Goal: Transaction & Acquisition: Purchase product/service

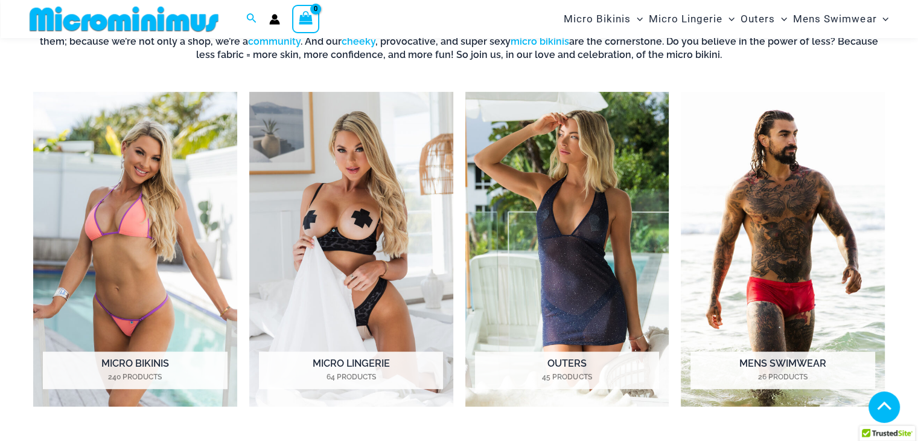
scroll to position [515, 0]
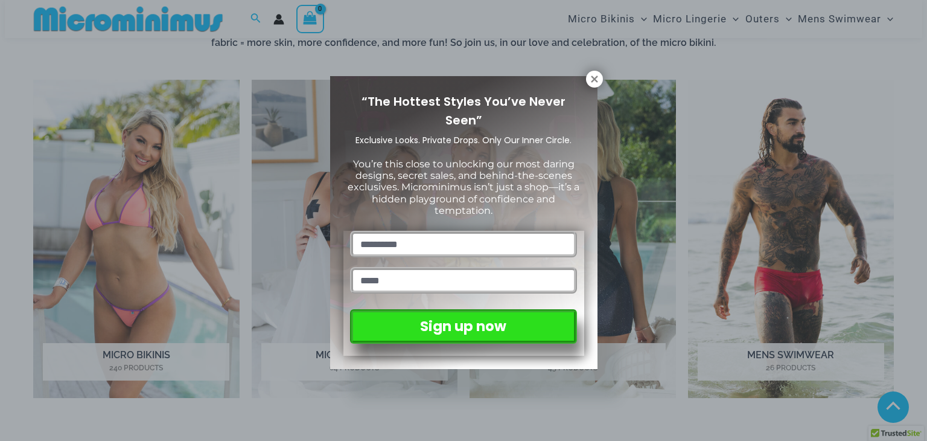
click at [605, 78] on div "“The Hottest Styles You’ve Never Seen” Exclusive Looks. Private Drops. Only Our…" at bounding box center [463, 220] width 927 height 441
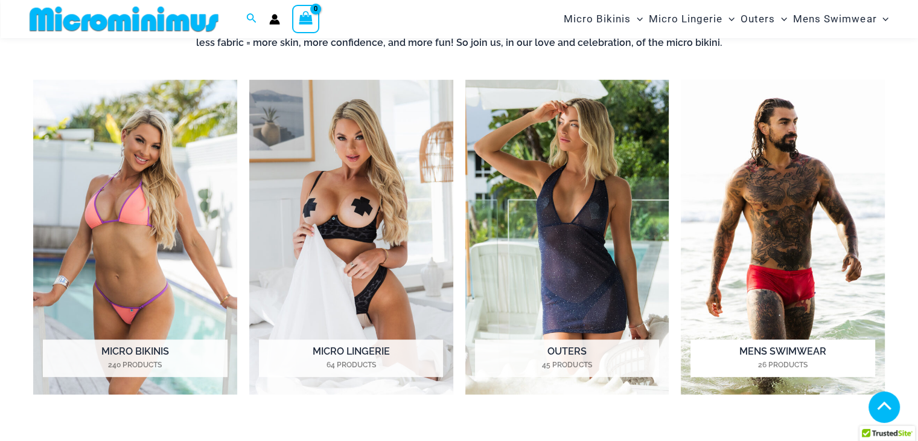
click at [780, 237] on img "Visit product category Mens Swimwear" at bounding box center [783, 237] width 204 height 314
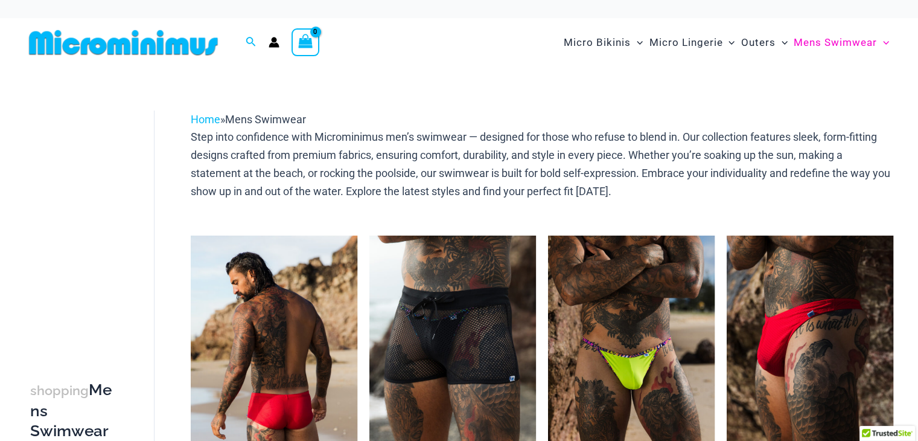
click at [248, 318] on img at bounding box center [274, 360] width 167 height 250
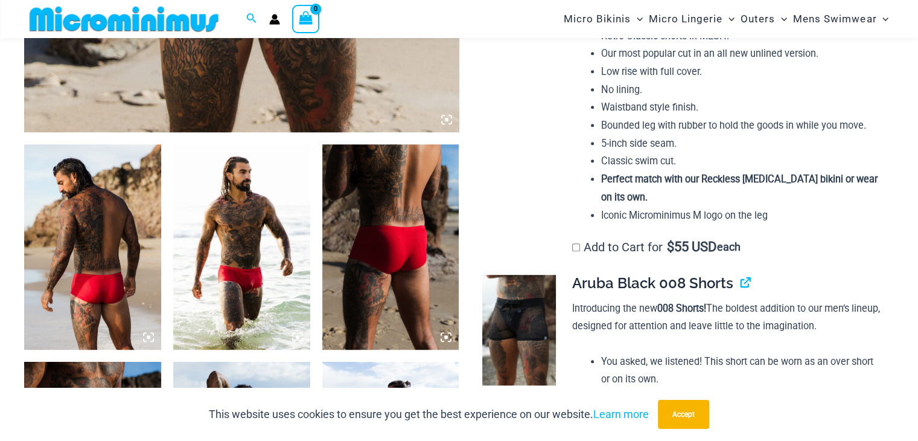
scroll to position [584, 0]
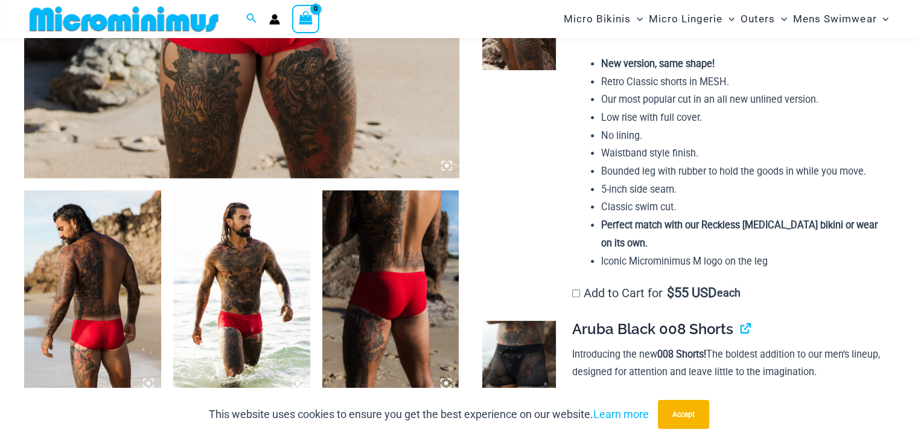
click at [260, 255] on img at bounding box center [241, 292] width 137 height 205
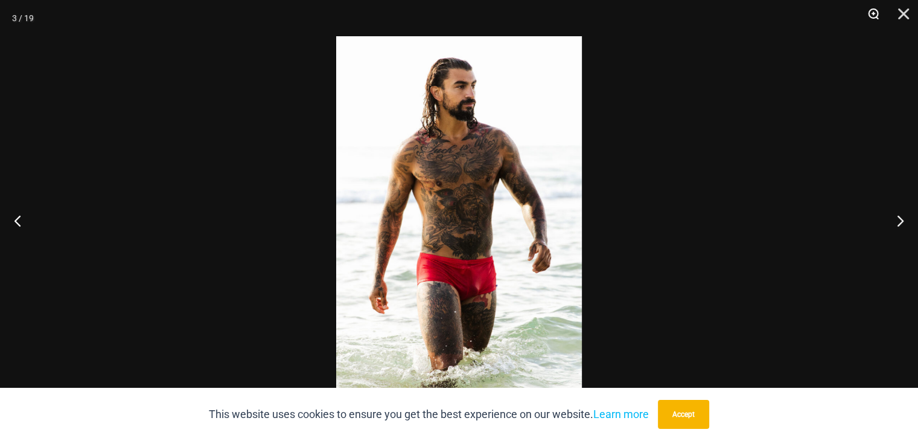
click at [876, 7] on button "Zoom" at bounding box center [869, 18] width 30 height 36
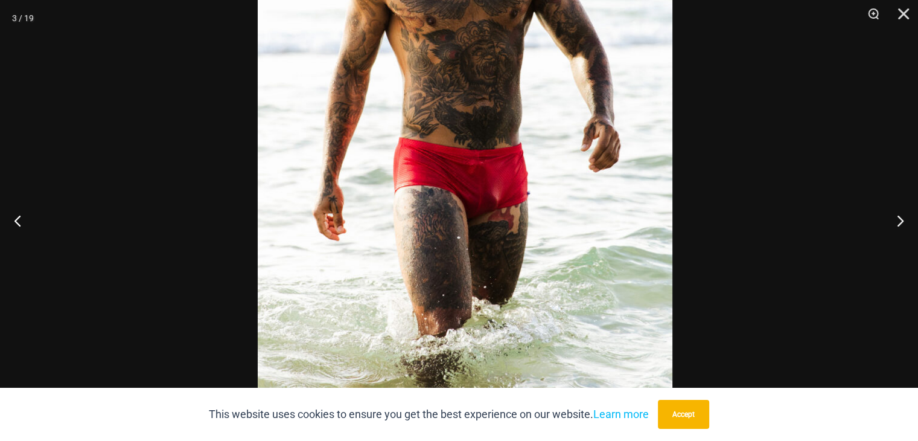
click at [613, 88] on img at bounding box center [465, 83] width 415 height 622
